Goal: Information Seeking & Learning: Learn about a topic

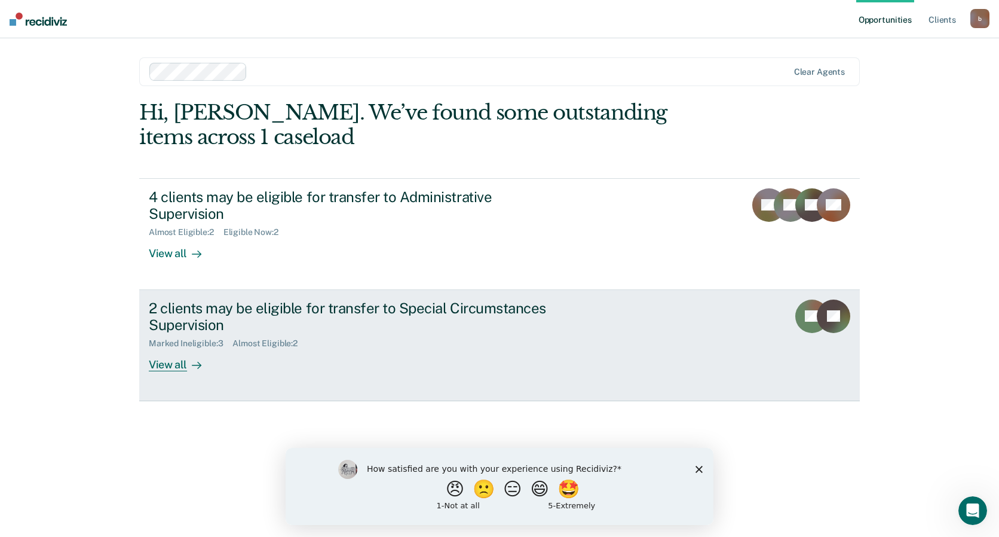
click at [375, 299] on div "2 clients may be eligible for transfer to Special Circumstances Supervision" at bounding box center [358, 316] width 419 height 35
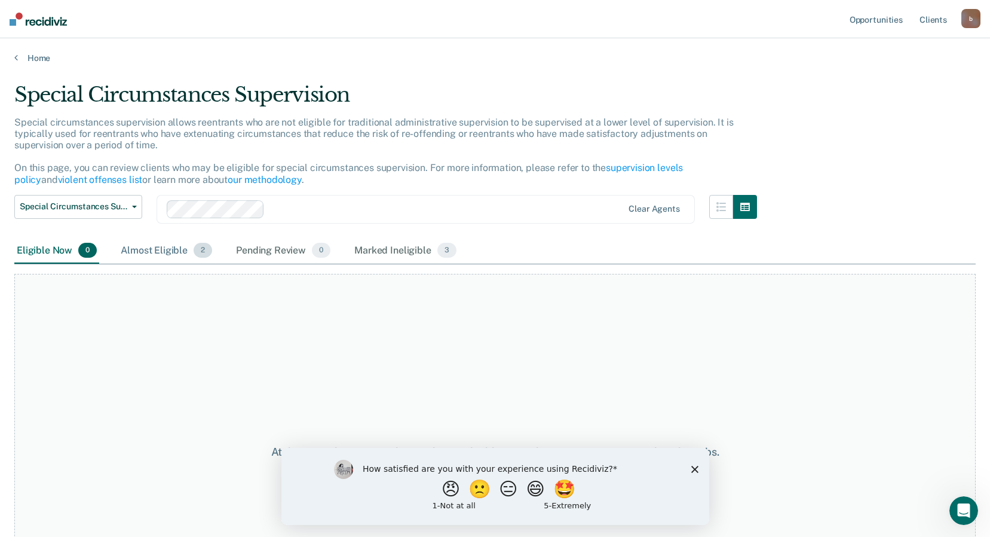
click at [165, 240] on div "Almost Eligible 2" at bounding box center [166, 251] width 96 height 26
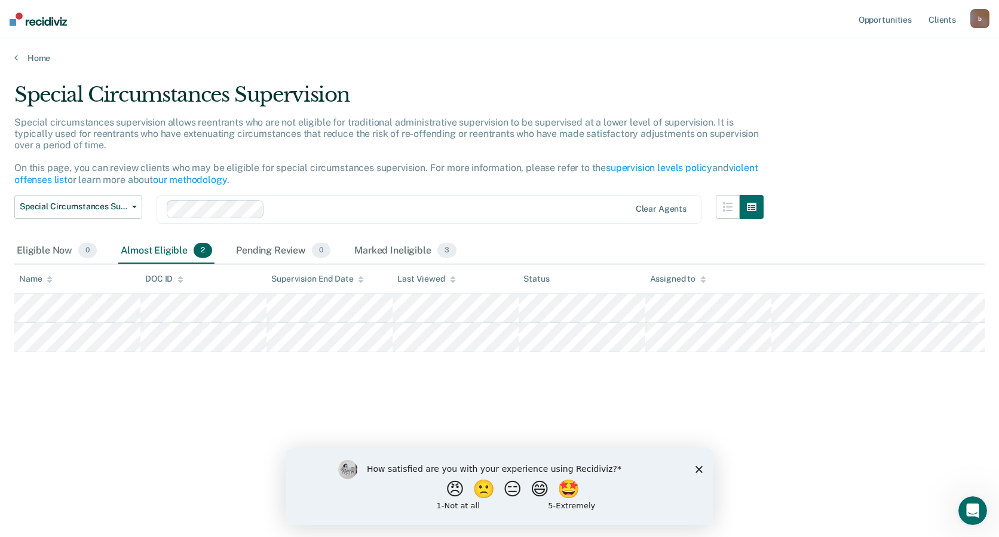
click at [164, 242] on div "Almost Eligible 2" at bounding box center [166, 251] width 96 height 26
click at [257, 248] on div "Pending Review 0" at bounding box center [283, 251] width 99 height 26
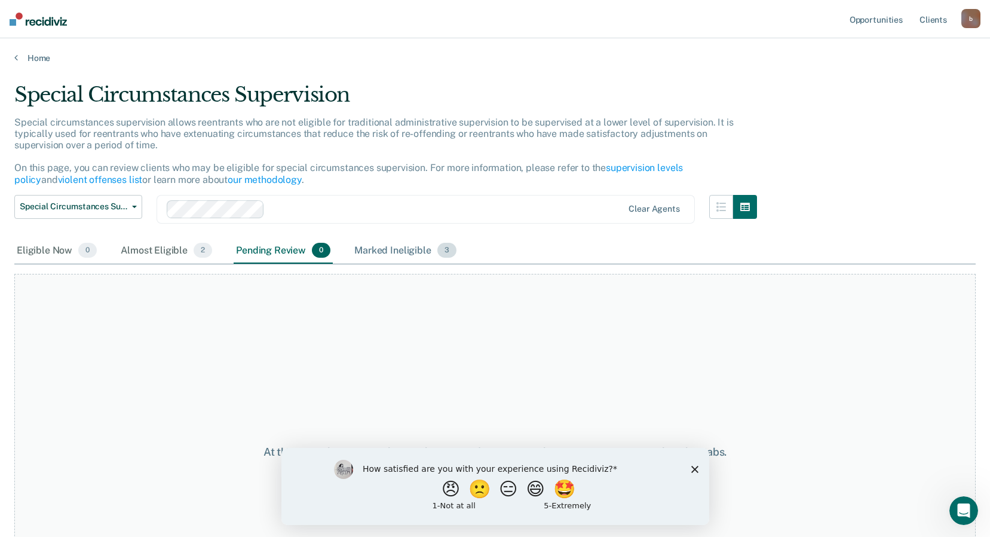
click at [422, 252] on div "Marked Ineligible 3" at bounding box center [405, 251] width 107 height 26
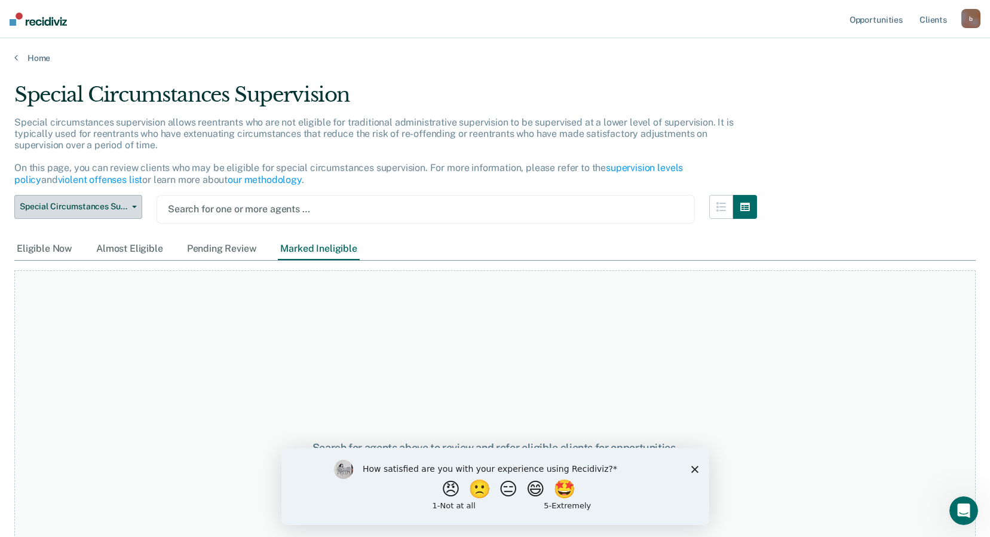
click at [125, 207] on span "Special Circumstances Supervision" at bounding box center [74, 206] width 108 height 10
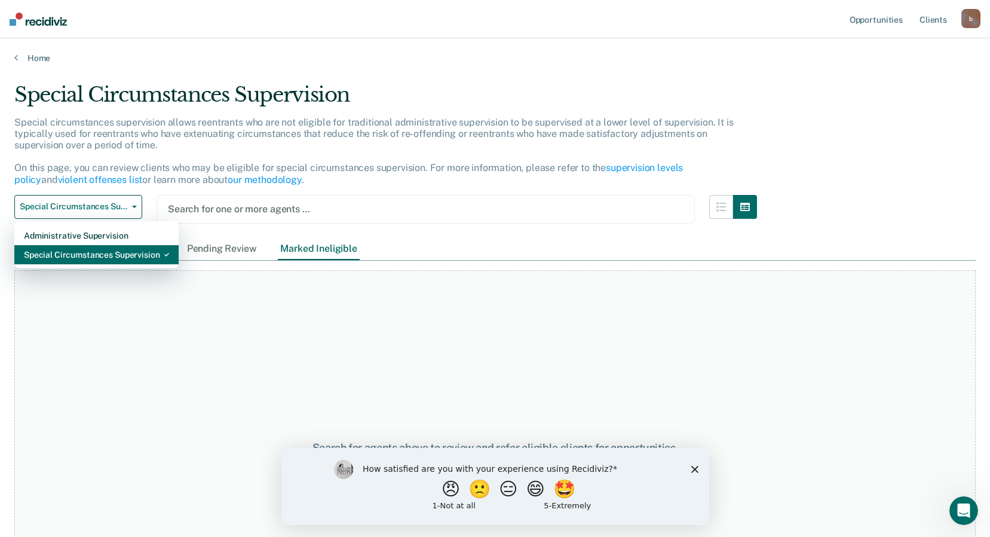
click at [114, 249] on div "Special Circumstances Supervision" at bounding box center [96, 254] width 145 height 19
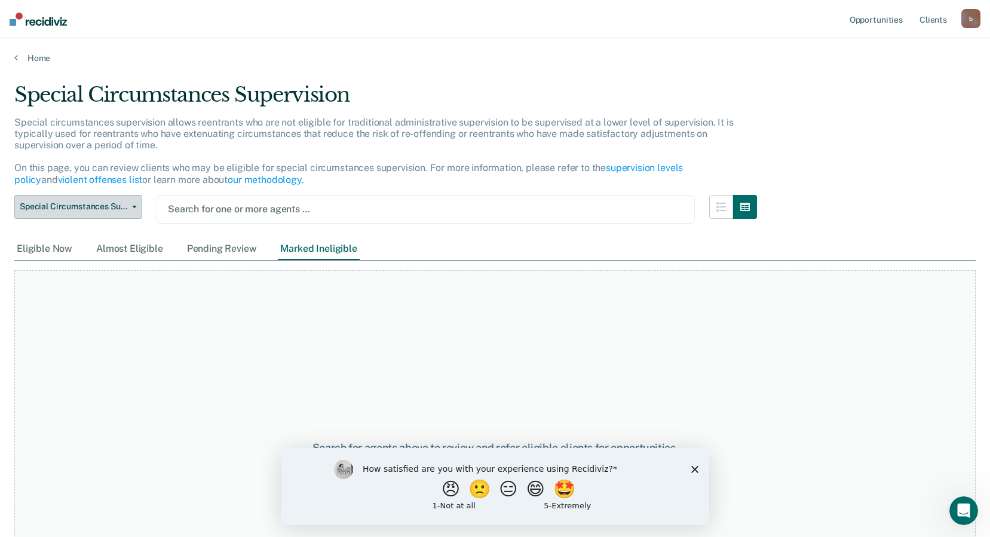
click at [98, 207] on span "Special Circumstances Supervision" at bounding box center [74, 206] width 108 height 10
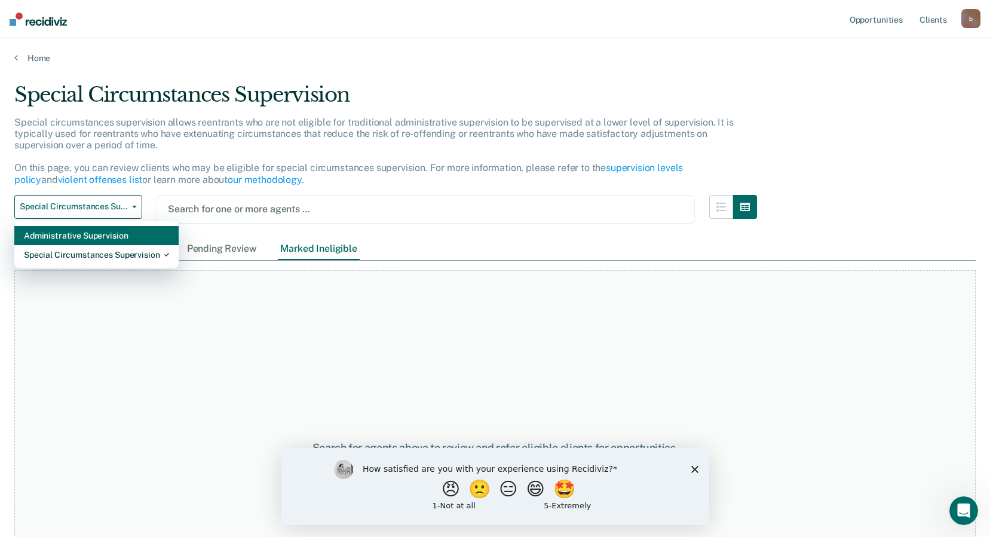
click at [94, 237] on div "Administrative Supervision" at bounding box center [96, 235] width 145 height 19
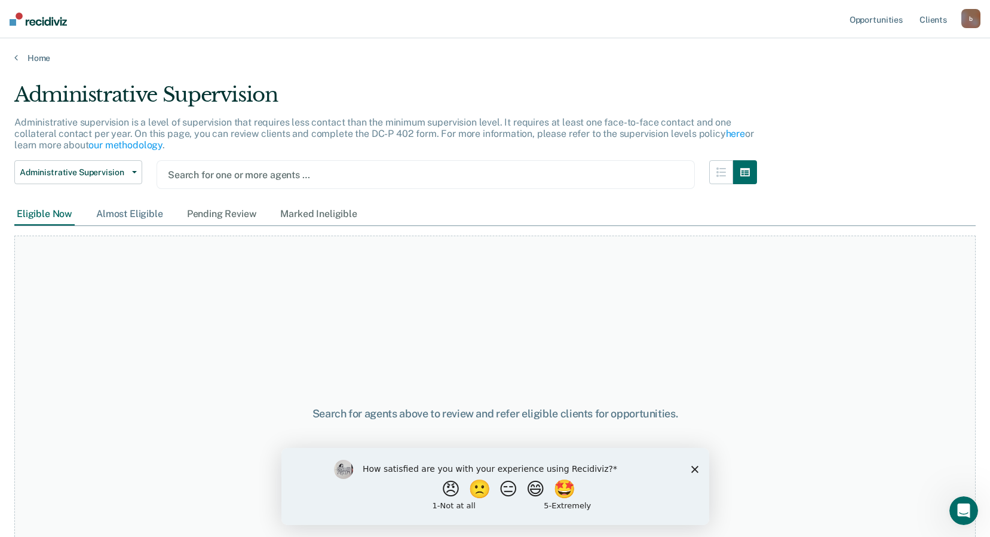
click at [125, 218] on div "Almost Eligible" at bounding box center [130, 214] width 72 height 22
click at [204, 215] on div "Pending Review" at bounding box center [222, 214] width 75 height 22
click at [293, 212] on div "Marked Ineligible" at bounding box center [318, 214] width 81 height 22
click at [51, 24] on img at bounding box center [38, 19] width 57 height 13
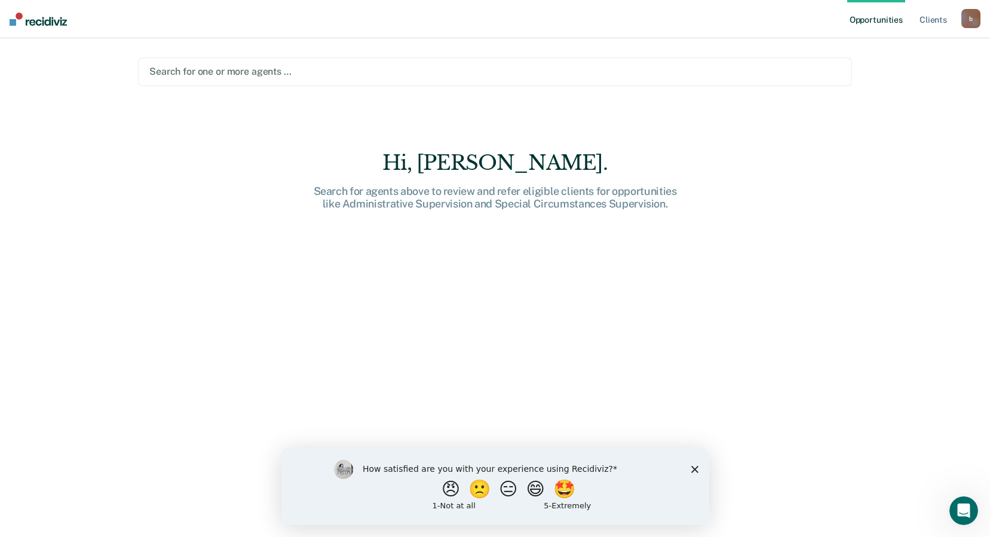
click at [44, 17] on img at bounding box center [38, 19] width 57 height 13
click at [939, 14] on link "Client s" at bounding box center [933, 19] width 32 height 38
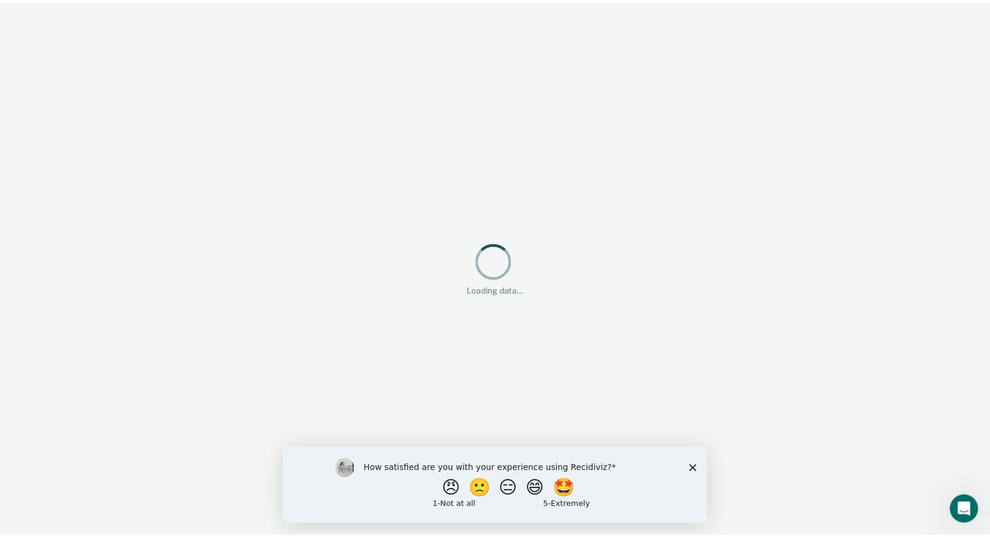
click at [700, 463] on div "How satisfied are you with your experience using Recidiviz? 😠 🙁 😑 😄 🤩 1 - Not a…" at bounding box center [497, 484] width 428 height 77
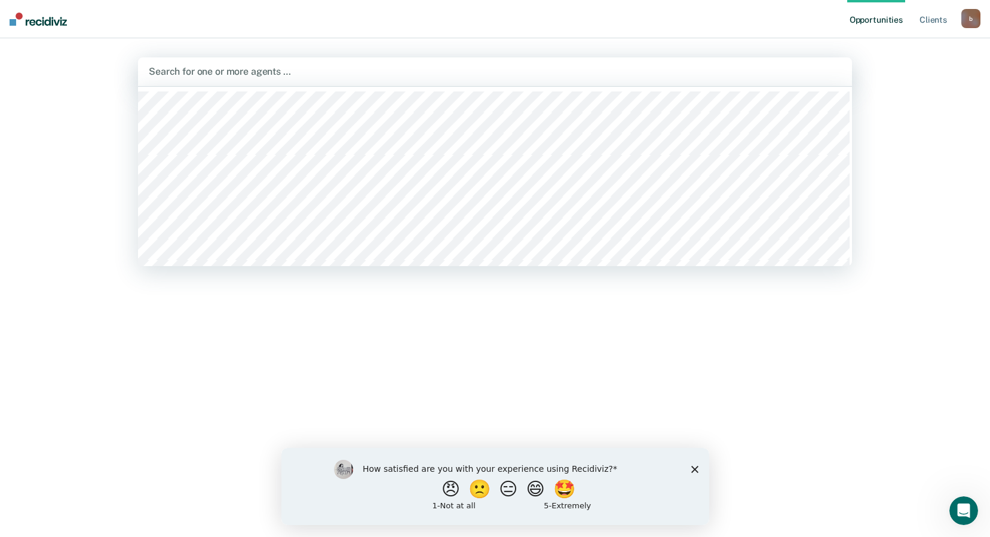
click at [254, 62] on div "Search for one or more agents …" at bounding box center [495, 71] width 714 height 29
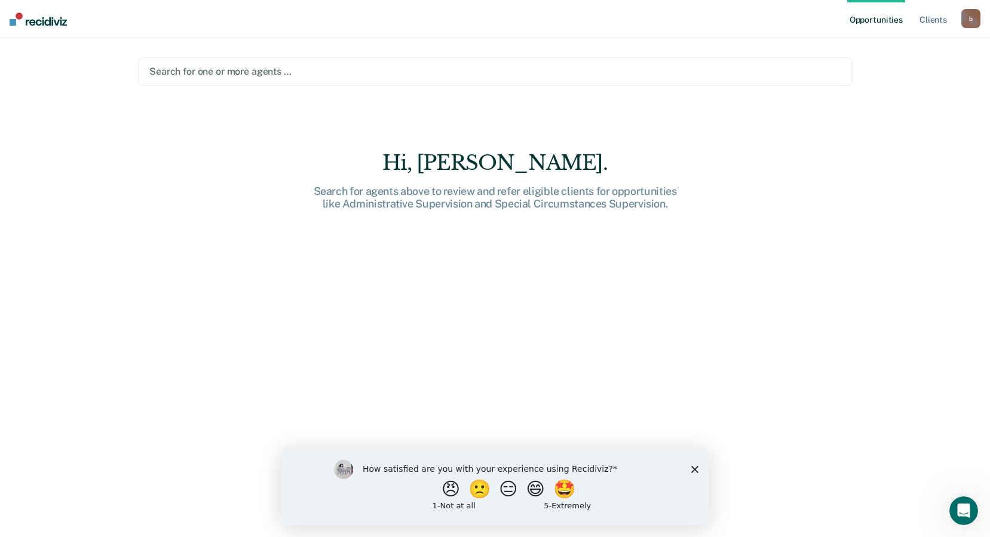
click at [44, 22] on img at bounding box center [38, 19] width 57 height 13
click at [977, 21] on div "b" at bounding box center [970, 18] width 19 height 19
click at [889, 50] on link "Profile" at bounding box center [923, 49] width 96 height 10
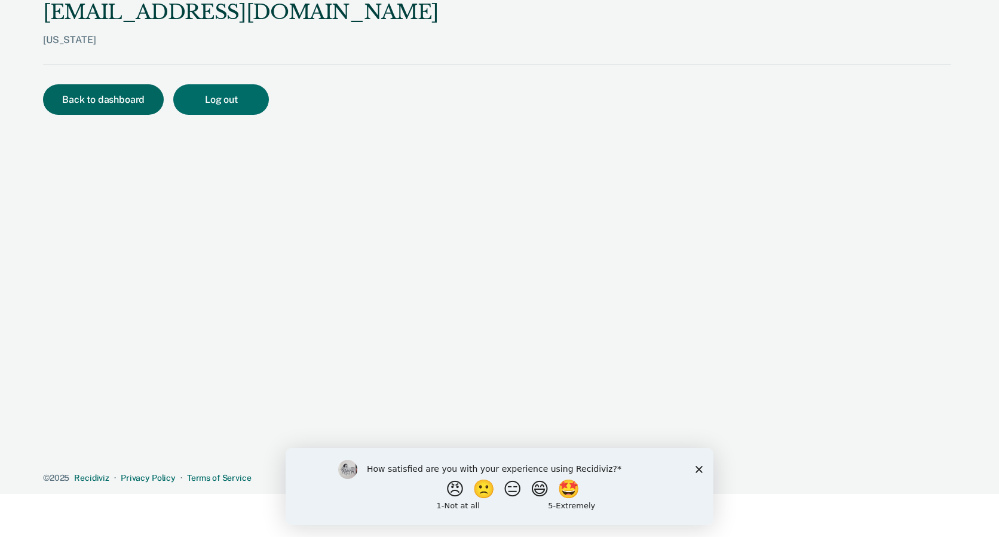
click at [85, 101] on button "Back to dashboard" at bounding box center [103, 99] width 121 height 30
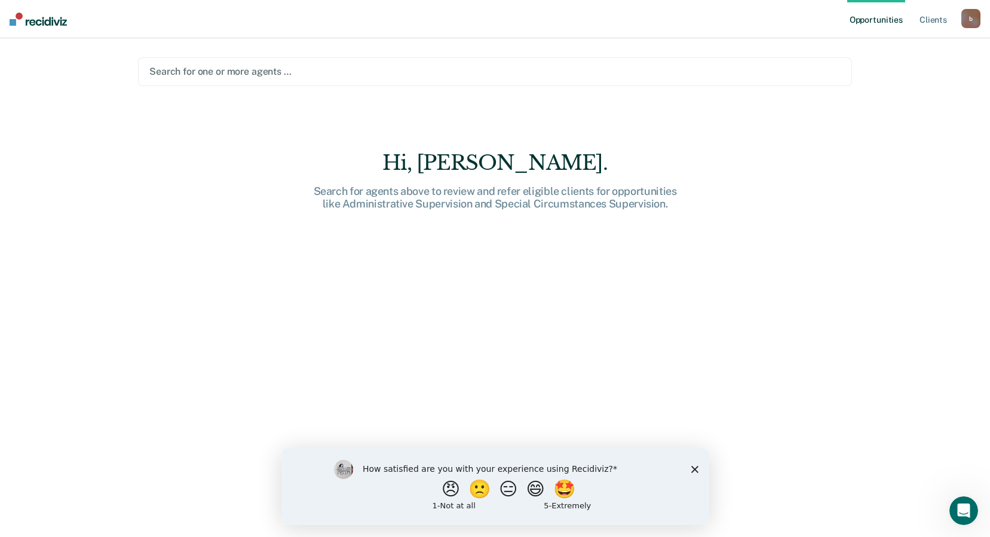
click at [263, 84] on div "Search for one or more agents …" at bounding box center [495, 71] width 714 height 29
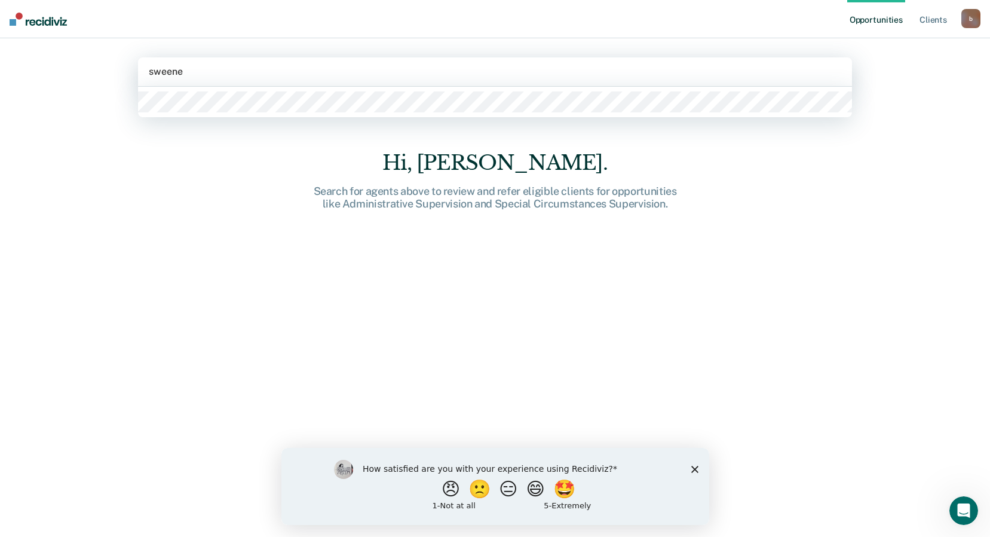
type input "[PERSON_NAME]"
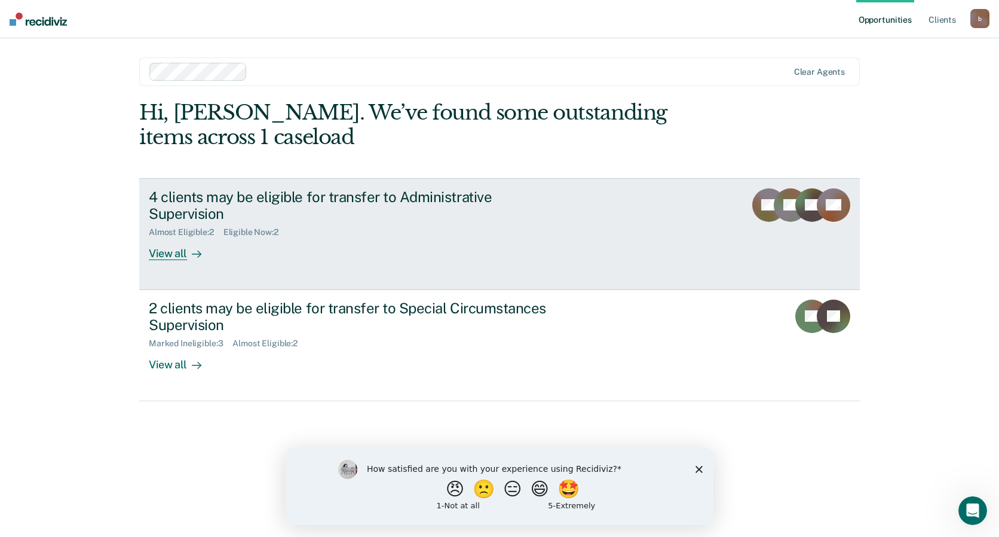
click at [177, 237] on div "View all" at bounding box center [182, 248] width 67 height 23
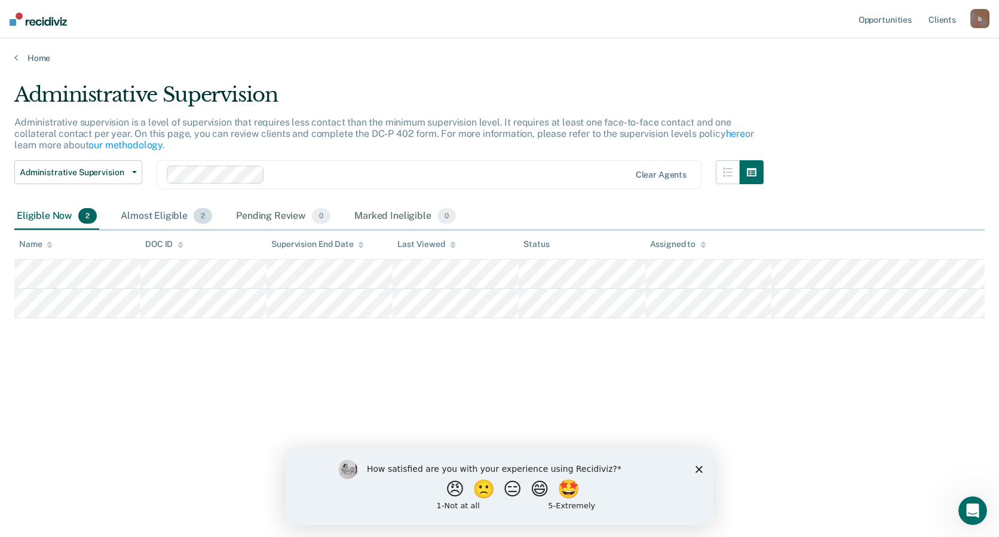
click at [165, 220] on div "Almost Eligible 2" at bounding box center [166, 216] width 96 height 26
click at [279, 218] on div "Pending Review 0" at bounding box center [283, 216] width 99 height 26
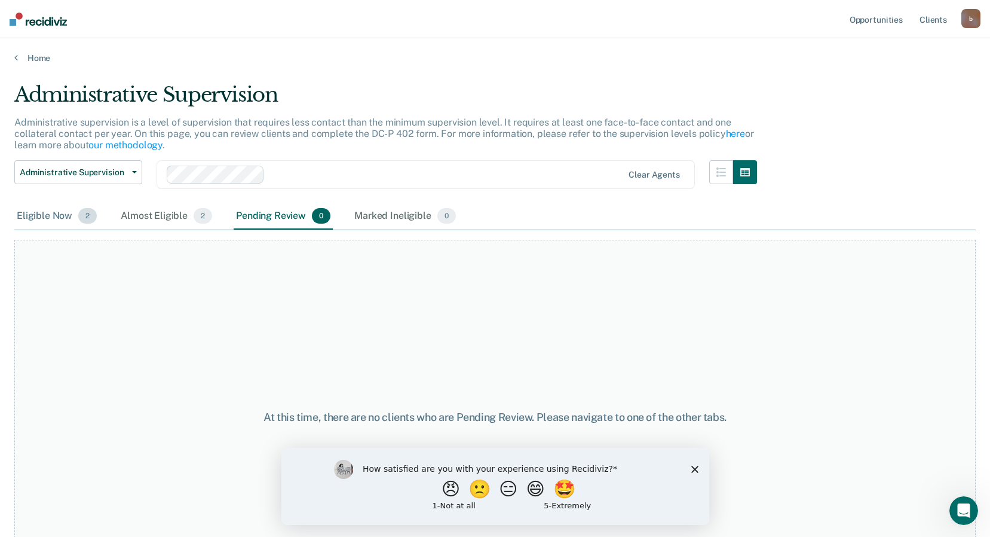
click at [63, 220] on div "Eligible Now 2" at bounding box center [56, 216] width 85 height 26
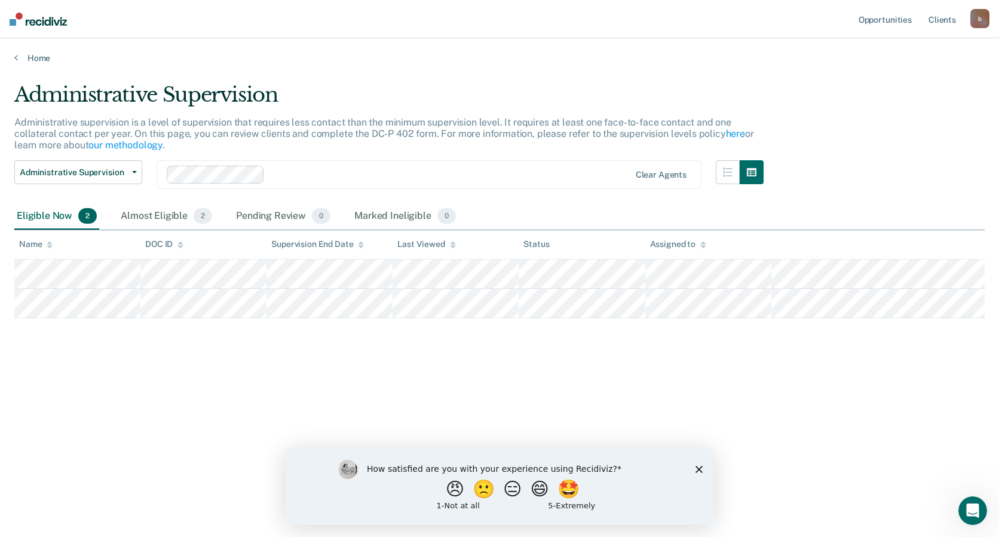
click at [699, 470] on icon "Close survey" at bounding box center [699, 468] width 7 height 7
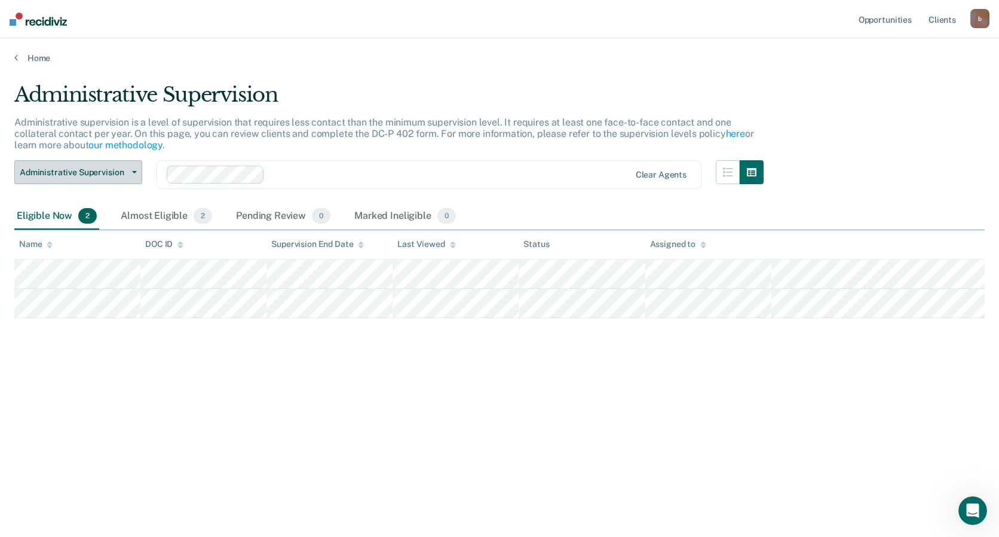
click at [136, 174] on button "Administrative Supervision" at bounding box center [78, 172] width 128 height 24
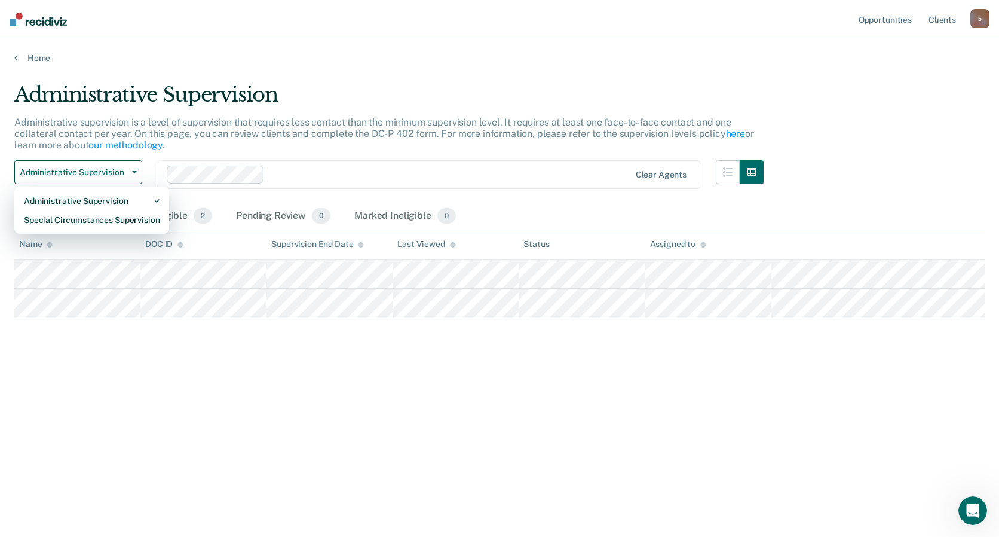
click at [33, 49] on div "Home" at bounding box center [499, 50] width 999 height 25
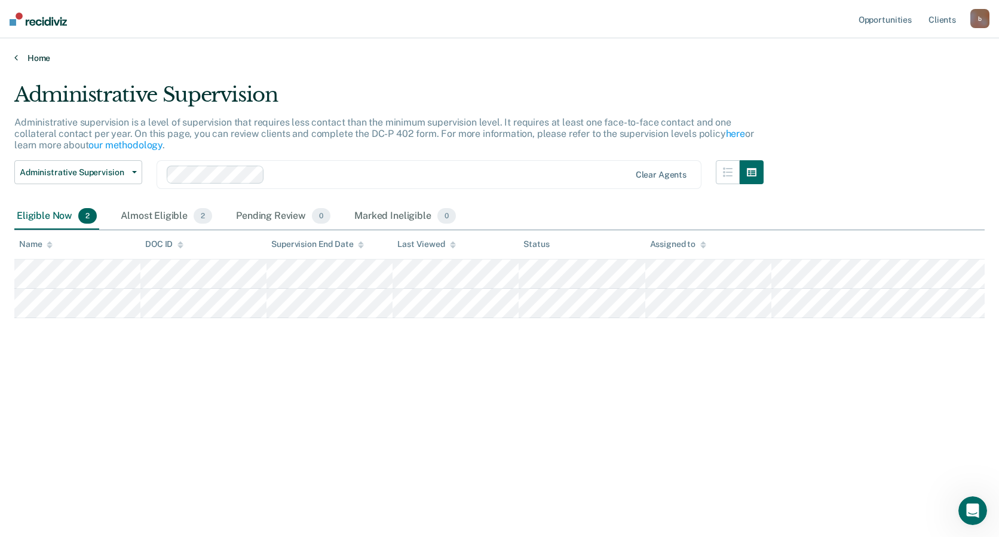
click at [34, 54] on link "Home" at bounding box center [499, 58] width 970 height 11
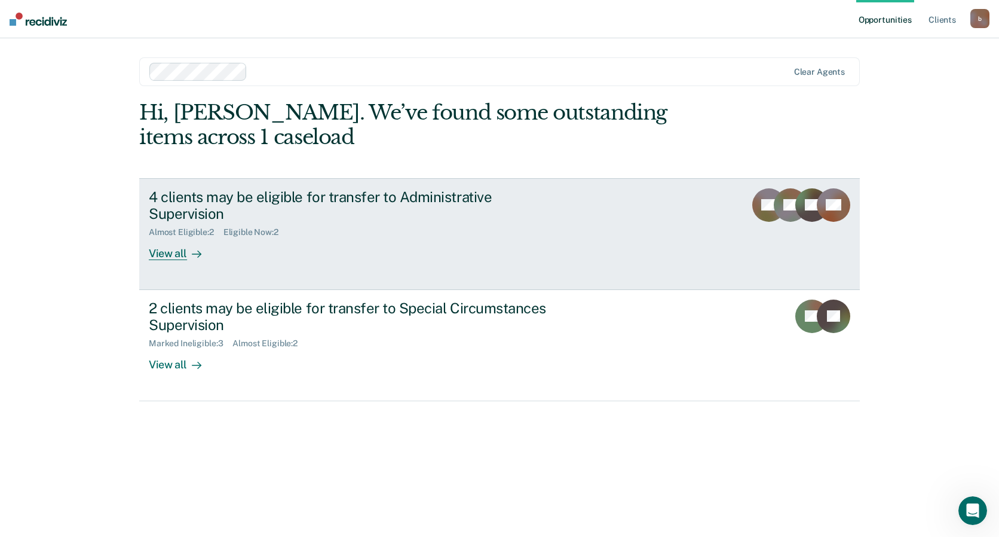
click at [178, 239] on div "View all" at bounding box center [182, 248] width 67 height 23
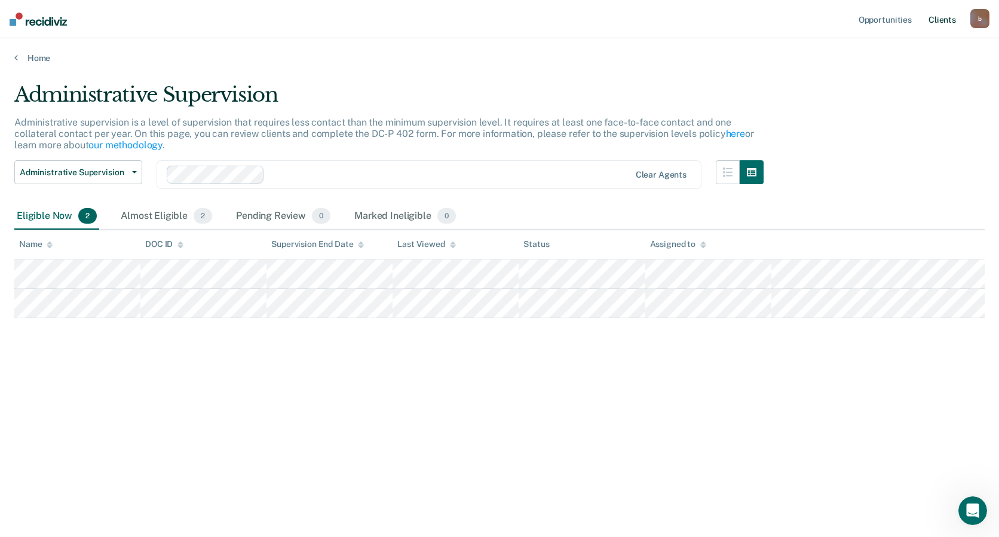
click at [944, 16] on link "Client s" at bounding box center [942, 19] width 32 height 38
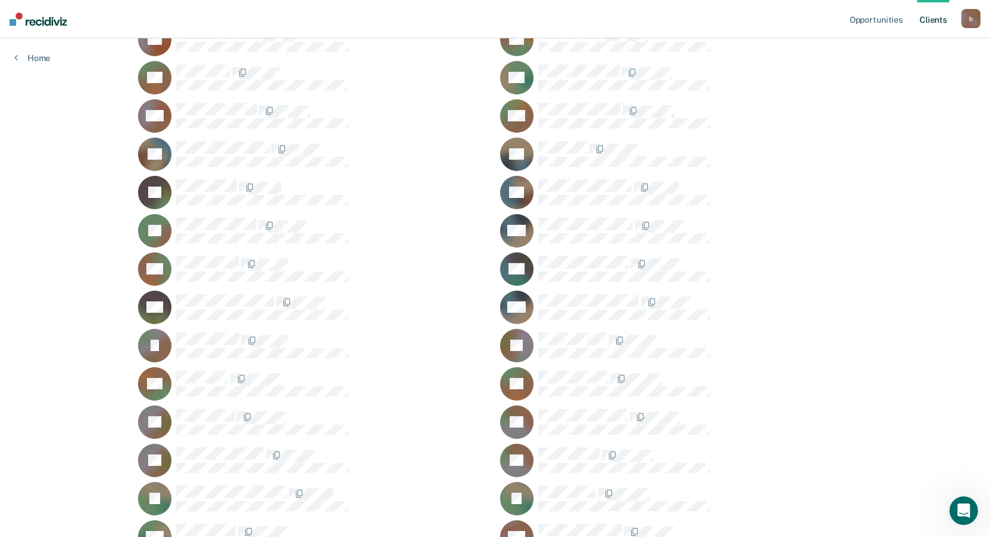
scroll to position [316, 0]
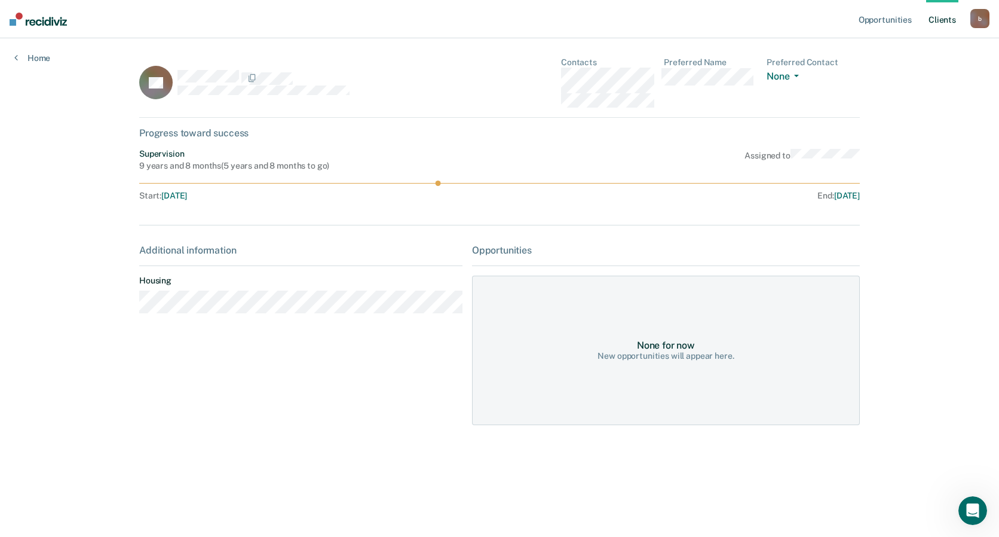
click at [486, 249] on div "Opportunities" at bounding box center [666, 249] width 388 height 11
click at [644, 358] on div "New opportunities will appear here." at bounding box center [666, 356] width 136 height 10
click at [193, 314] on div "Additional information Housing" at bounding box center [300, 283] width 323 height 78
click at [28, 62] on link "Home" at bounding box center [32, 58] width 36 height 11
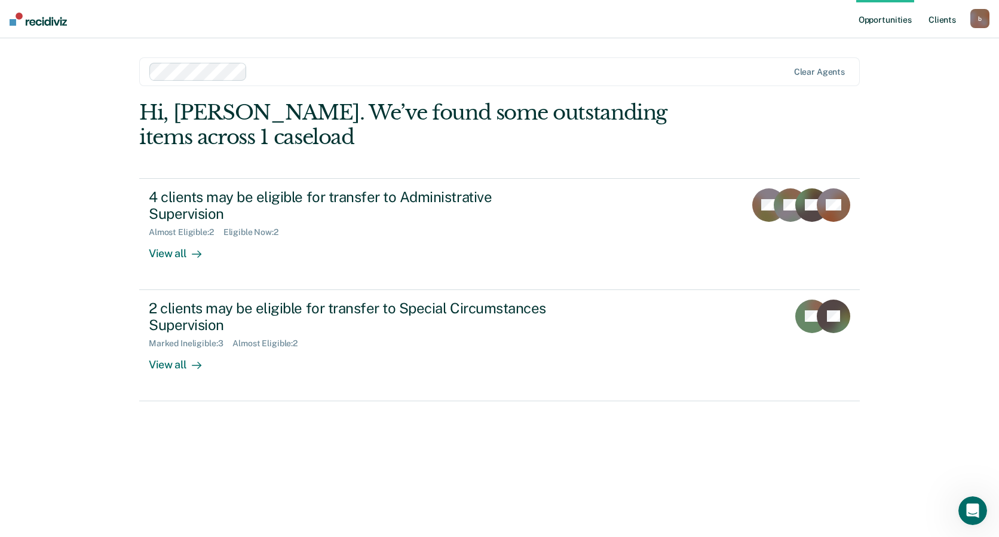
click at [951, 23] on link "Client s" at bounding box center [942, 19] width 32 height 38
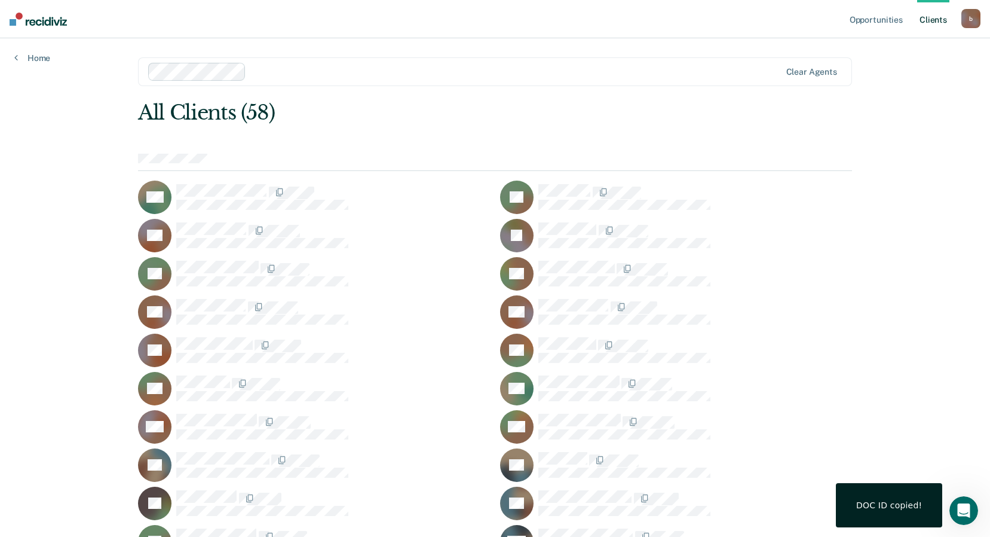
click at [975, 16] on div "b" at bounding box center [970, 18] width 19 height 19
click at [884, 49] on link "Profile" at bounding box center [923, 49] width 96 height 10
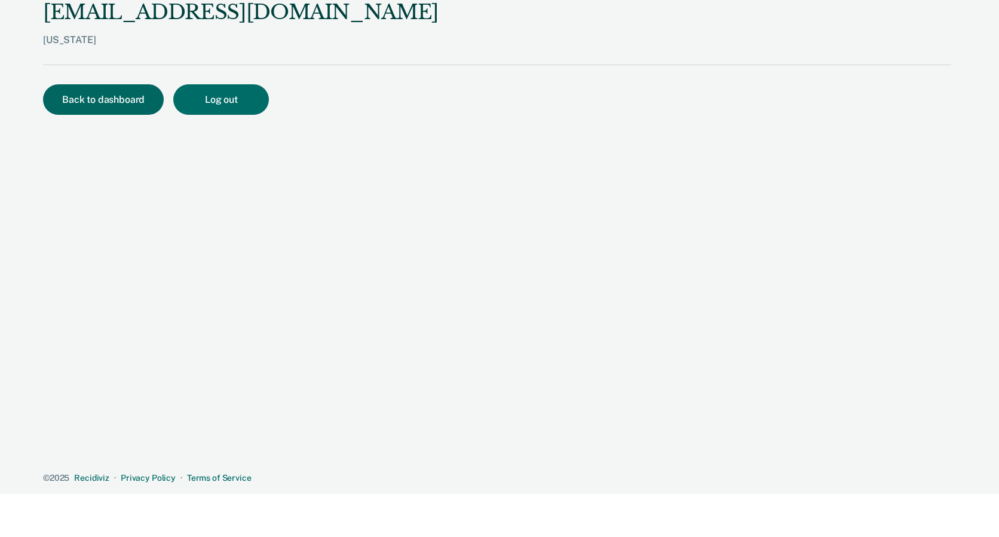
click at [69, 107] on button "Back to dashboard" at bounding box center [103, 99] width 121 height 30
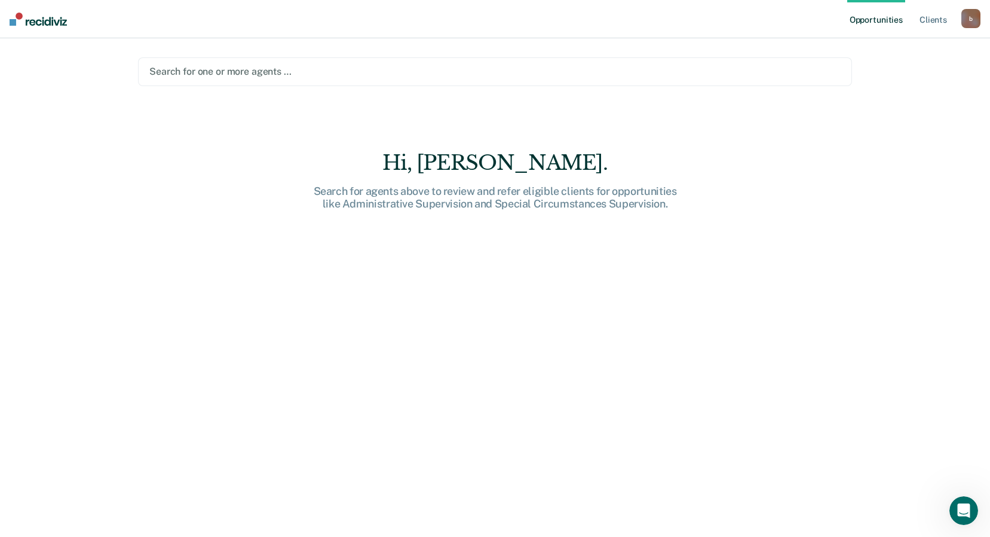
click at [226, 75] on div at bounding box center [494, 72] width 691 height 14
drag, startPoint x: 226, startPoint y: 75, endPoint x: 501, endPoint y: 36, distance: 277.6
click at [403, 44] on main "Search for one or more agents … Hi, [PERSON_NAME]. Search for agents above to r…" at bounding box center [495, 273] width 743 height 470
click at [937, 24] on link "Client s" at bounding box center [933, 19] width 32 height 38
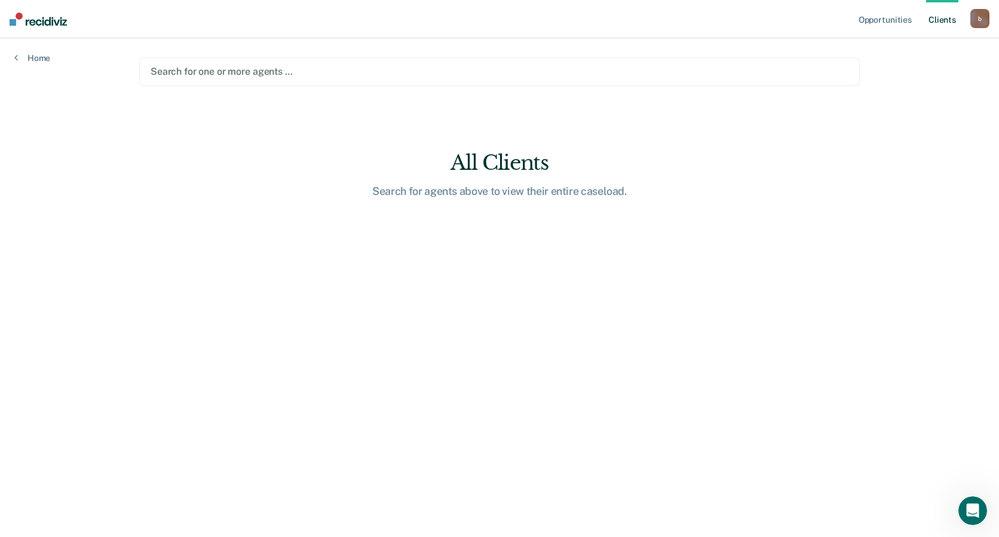
click at [979, 23] on div "b" at bounding box center [979, 18] width 19 height 19
click at [51, 62] on div "Home" at bounding box center [32, 50] width 65 height 25
click at [38, 60] on link "Home" at bounding box center [32, 58] width 36 height 11
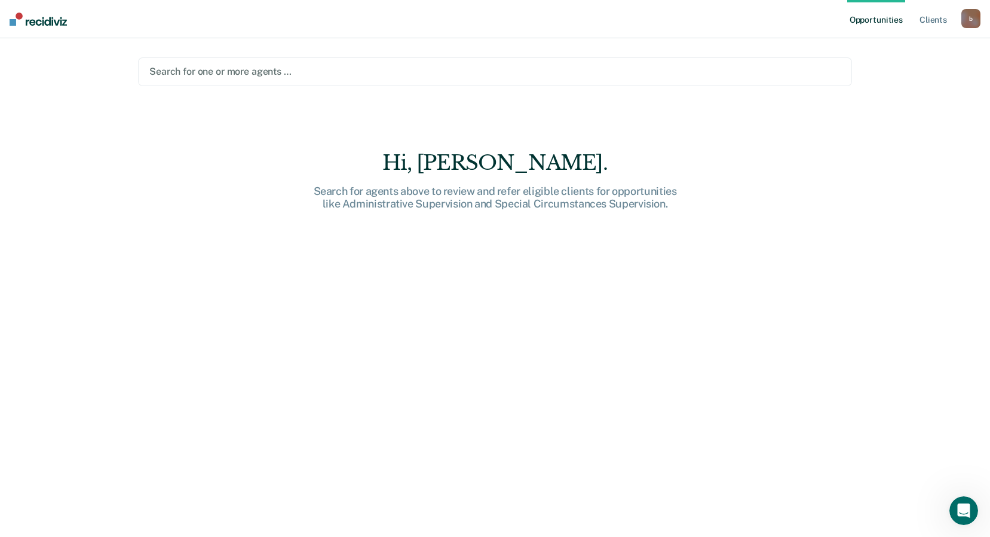
click at [38, 60] on div "Opportunities Client s [EMAIL_ADDRESS][DOMAIN_NAME] b Profile How it works Log …" at bounding box center [495, 268] width 990 height 537
click at [238, 69] on div at bounding box center [494, 72] width 691 height 14
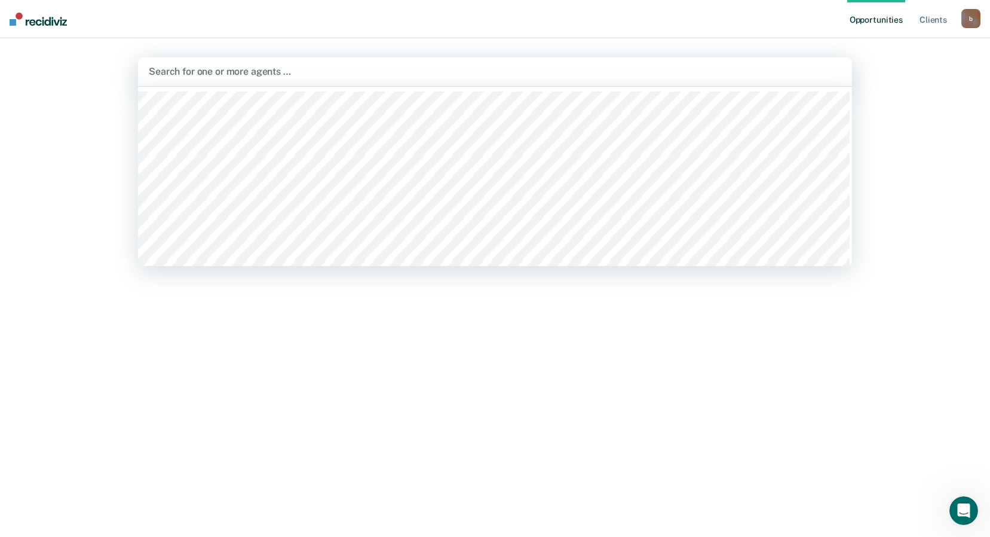
click at [470, 443] on div "Hi, [PERSON_NAME]. Search for agents above to review and refer eligible clients…" at bounding box center [495, 352] width 714 height 403
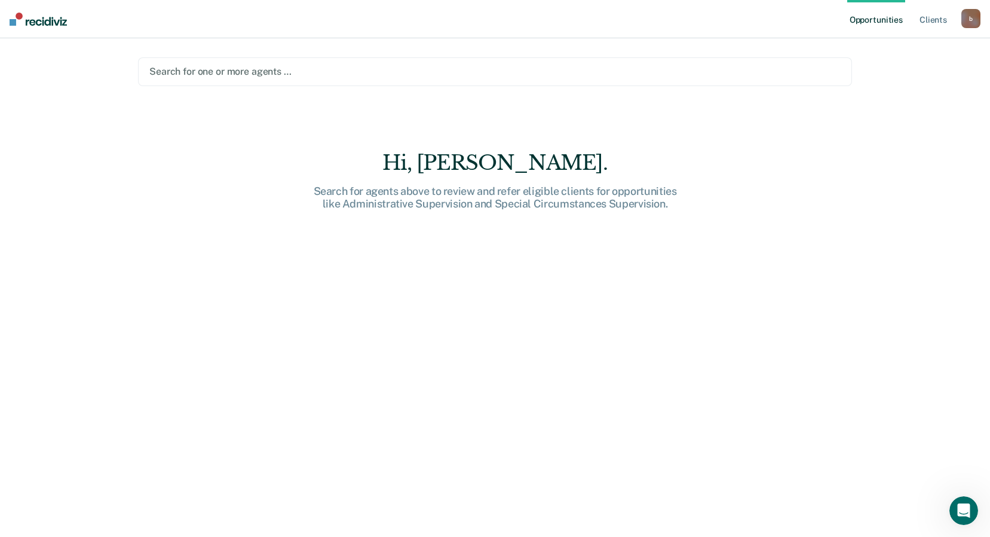
click at [35, 20] on img at bounding box center [38, 19] width 57 height 13
click at [941, 20] on link "Client s" at bounding box center [933, 19] width 32 height 38
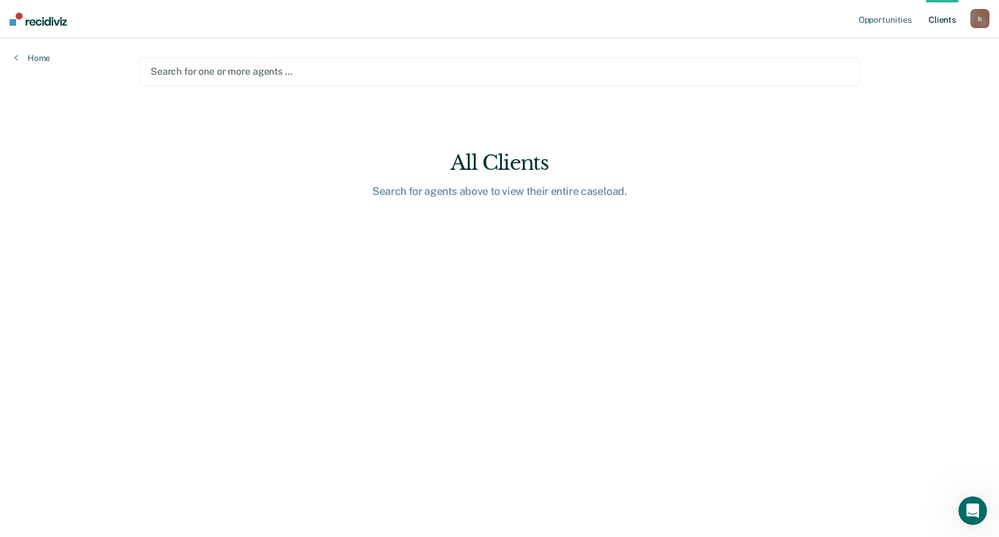
click at [978, 18] on div "b" at bounding box center [979, 18] width 19 height 19
click at [904, 63] on link "How it works" at bounding box center [932, 64] width 96 height 10
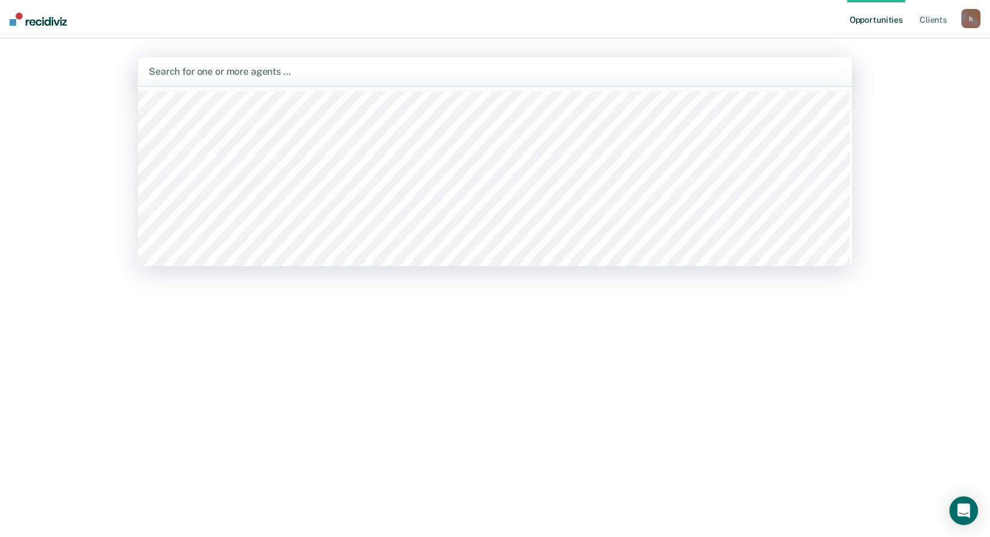
click at [240, 68] on div at bounding box center [495, 72] width 693 height 14
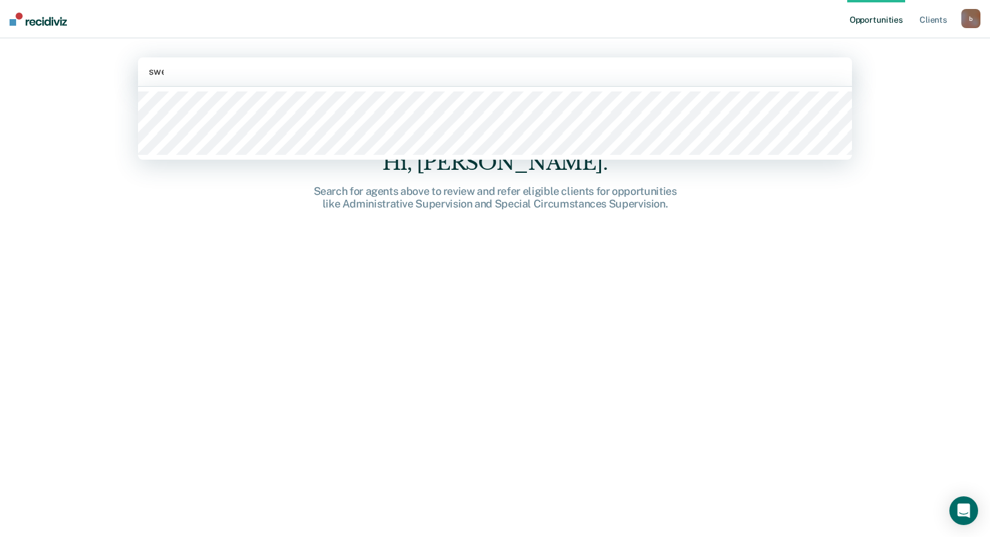
type input "swee"
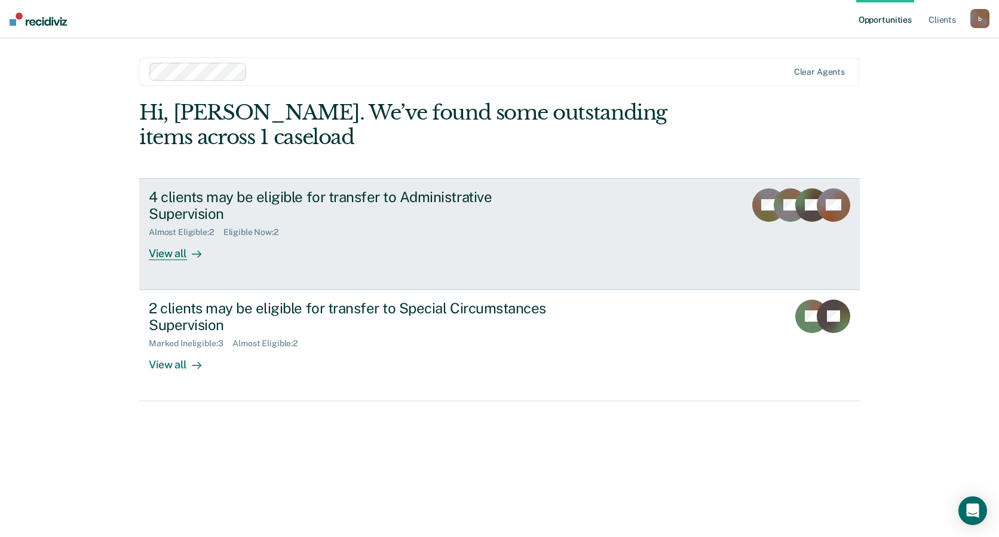
click at [168, 237] on div "View all" at bounding box center [182, 248] width 67 height 23
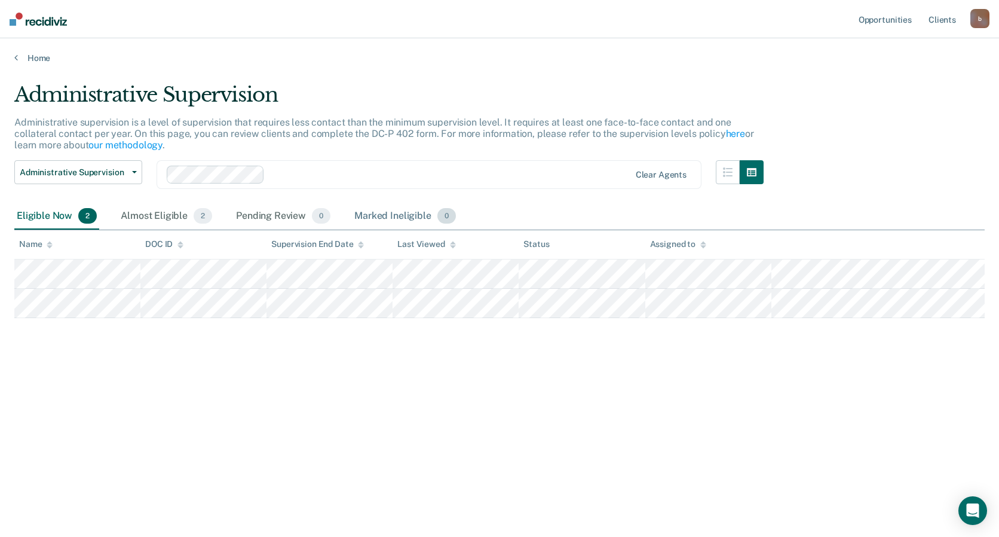
click at [387, 221] on div "Marked Ineligible 0" at bounding box center [405, 216] width 106 height 26
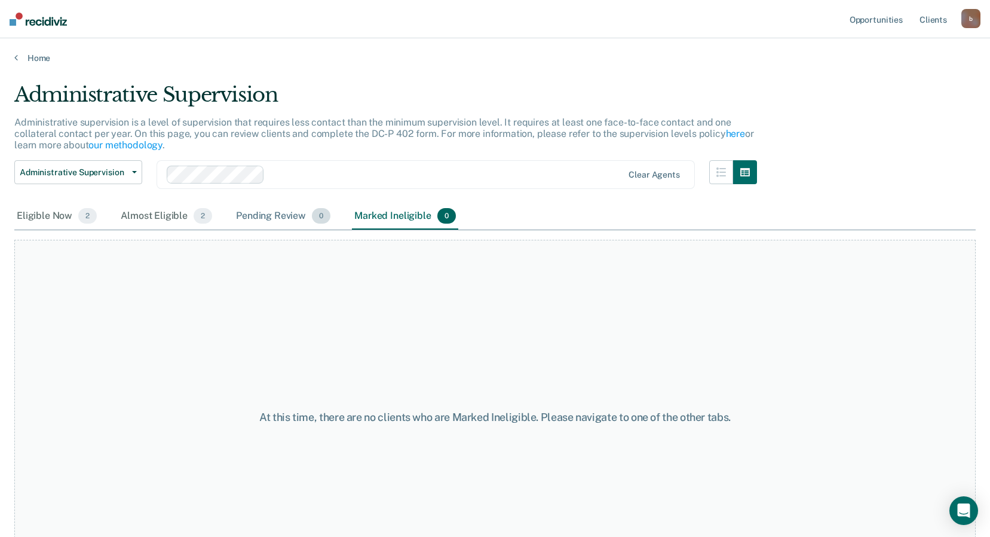
click at [262, 215] on div "Pending Review 0" at bounding box center [283, 216] width 99 height 26
click at [561, 186] on div "Clear agents" at bounding box center [426, 174] width 538 height 29
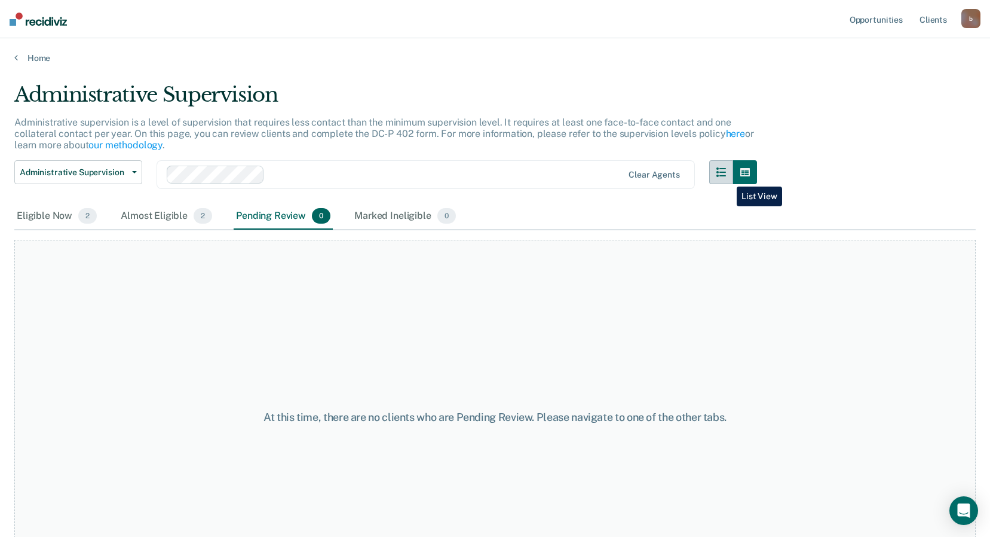
click at [728, 177] on button "button" at bounding box center [721, 172] width 24 height 24
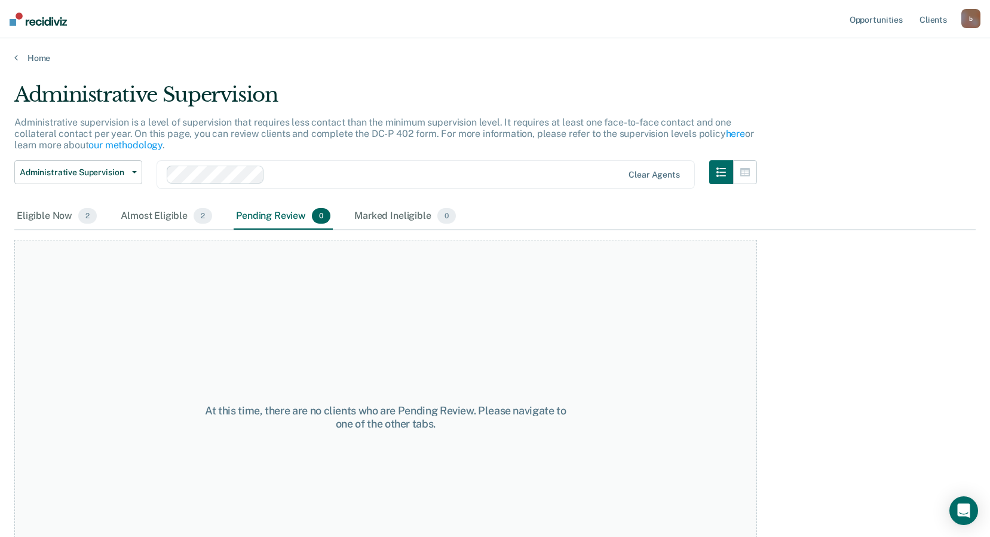
click at [186, 202] on div "Administrative Supervision Administrative Supervision Special Circumstances Sup…" at bounding box center [385, 181] width 743 height 43
click at [176, 210] on div "Almost Eligible 2" at bounding box center [166, 216] width 96 height 26
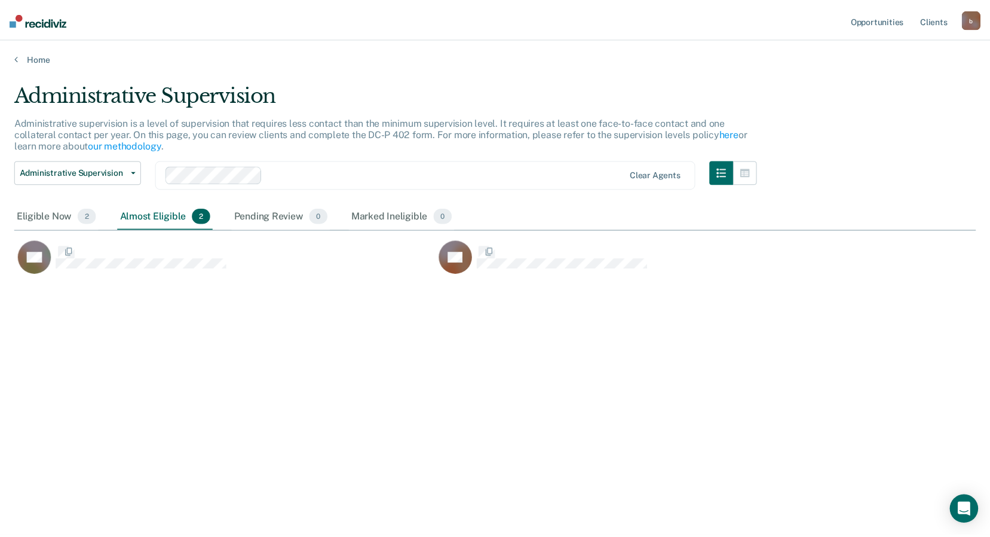
scroll to position [356, 961]
click at [44, 218] on div "Eligible Now 2" at bounding box center [56, 216] width 85 height 26
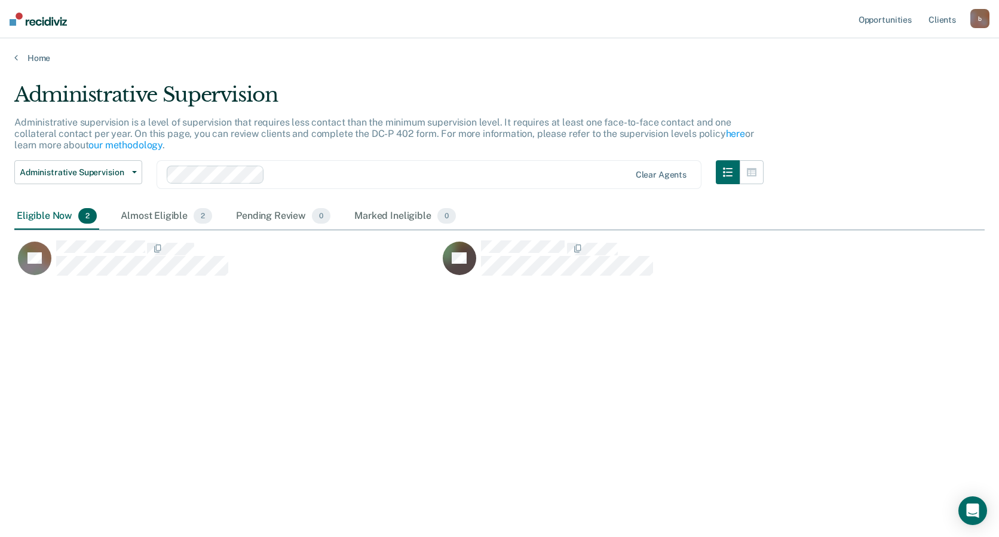
click at [193, 315] on div "Administrative Supervision Administrative supervision is a level of supervision…" at bounding box center [499, 264] width 970 height 365
click at [35, 51] on div "Home" at bounding box center [499, 50] width 999 height 25
click at [35, 59] on link "Home" at bounding box center [499, 58] width 970 height 11
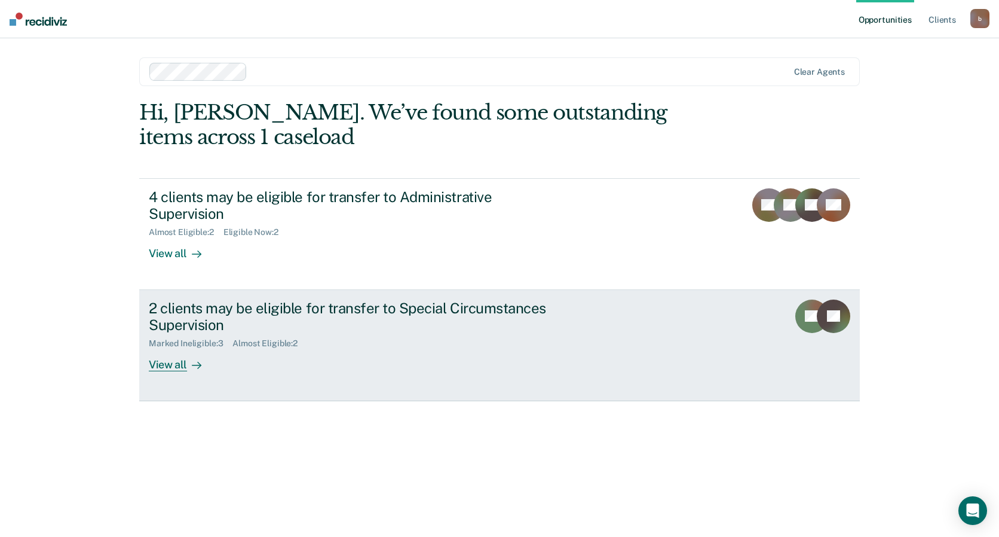
click at [176, 353] on div "View all" at bounding box center [182, 359] width 67 height 23
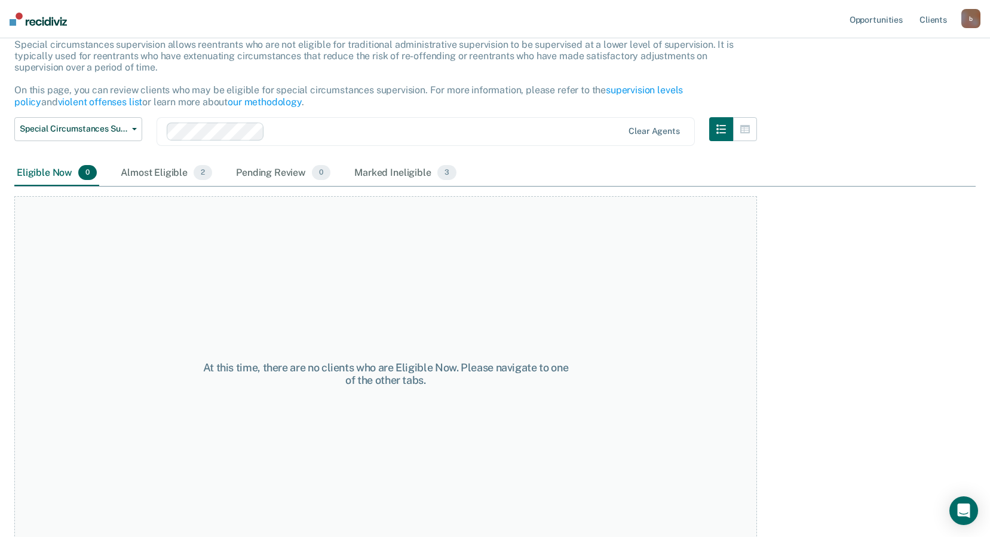
scroll to position [92, 0]
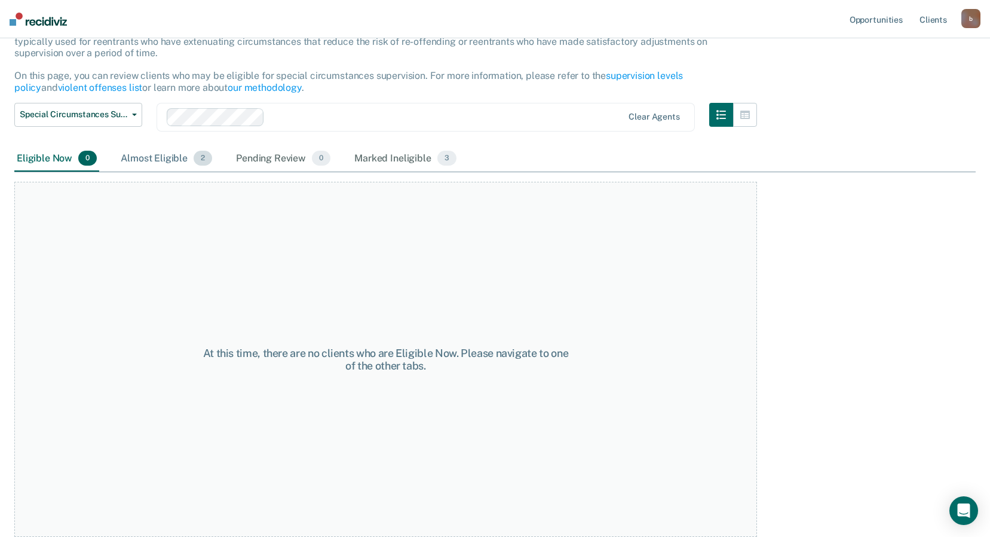
click at [152, 149] on div "Almost Eligible 2" at bounding box center [166, 159] width 96 height 26
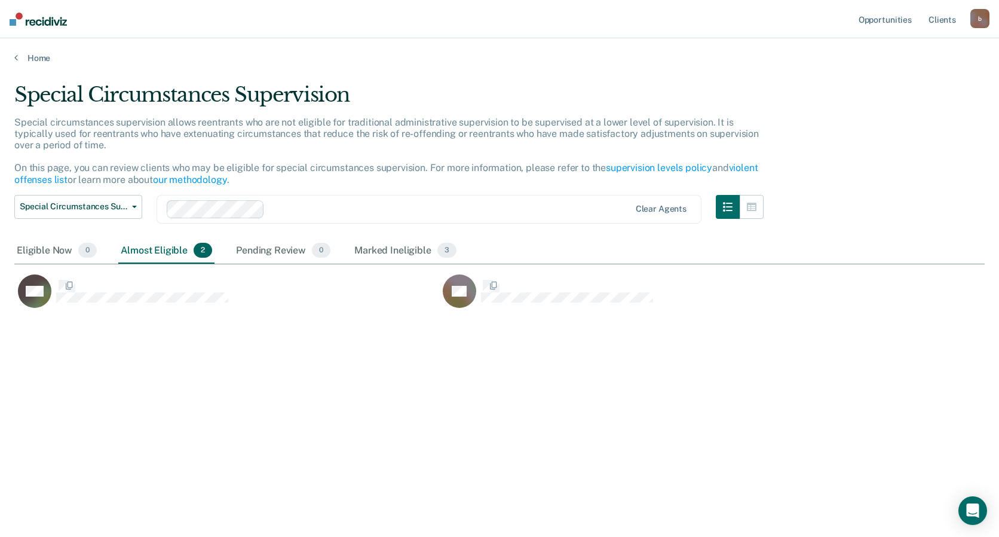
scroll to position [356, 961]
click at [281, 249] on div "Pending Review 0" at bounding box center [283, 251] width 99 height 26
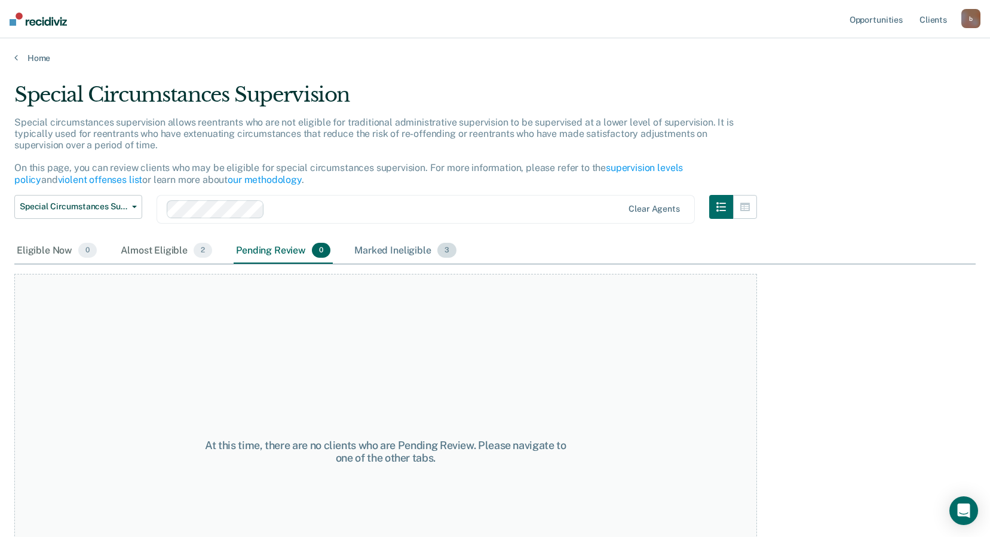
click at [397, 249] on div "Marked Ineligible 3" at bounding box center [405, 251] width 107 height 26
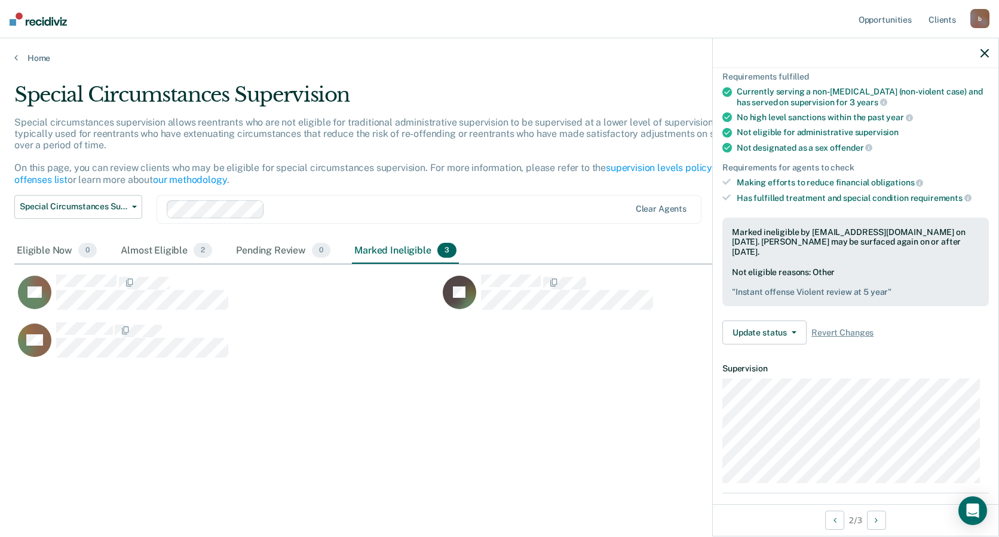
scroll to position [39, 0]
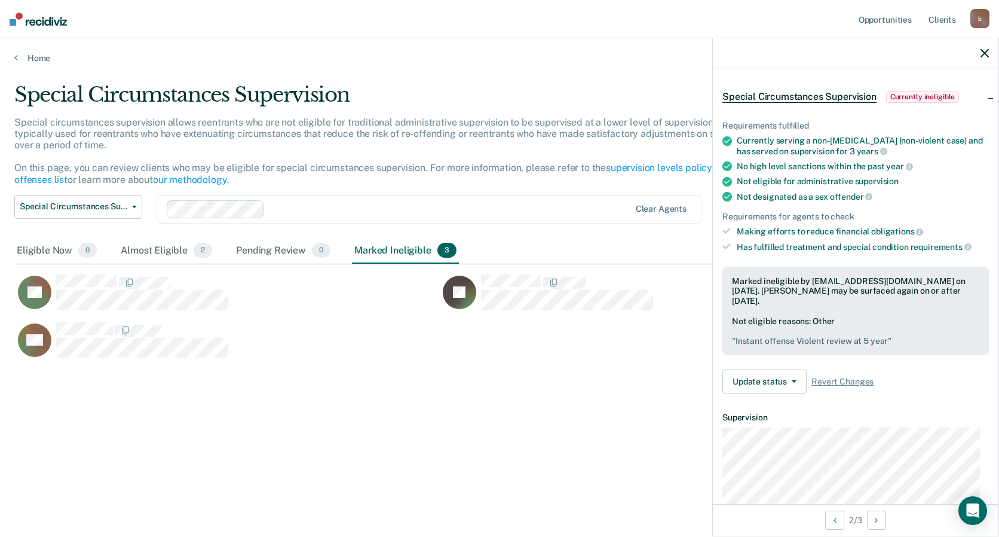
click at [615, 446] on div "Special Circumstances Supervision Special circumstances supervision allows reen…" at bounding box center [499, 264] width 970 height 365
click at [985, 56] on icon "button" at bounding box center [985, 53] width 8 height 8
